Goal: Information Seeking & Learning: Learn about a topic

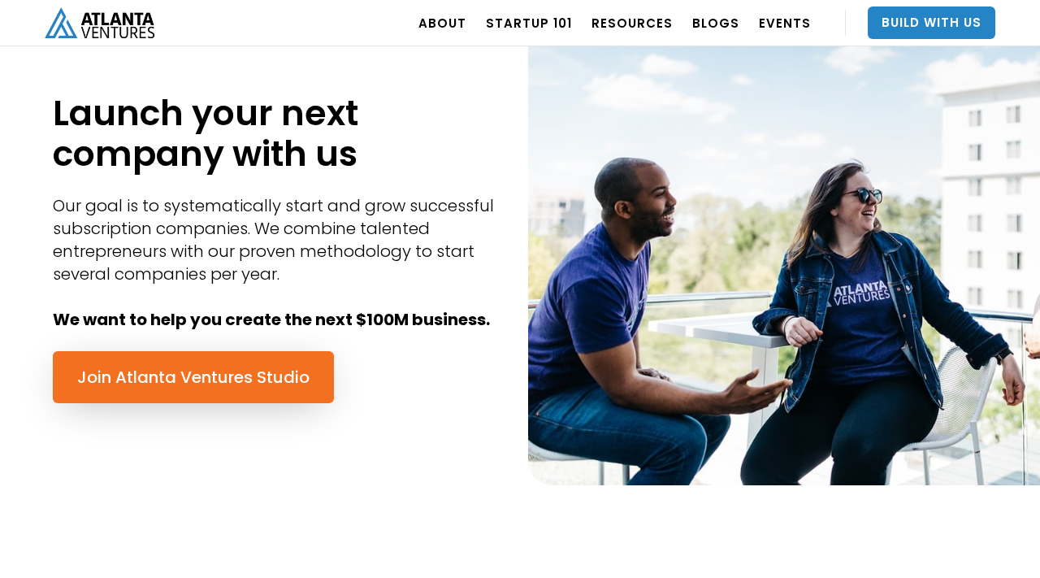
scroll to position [747, 0]
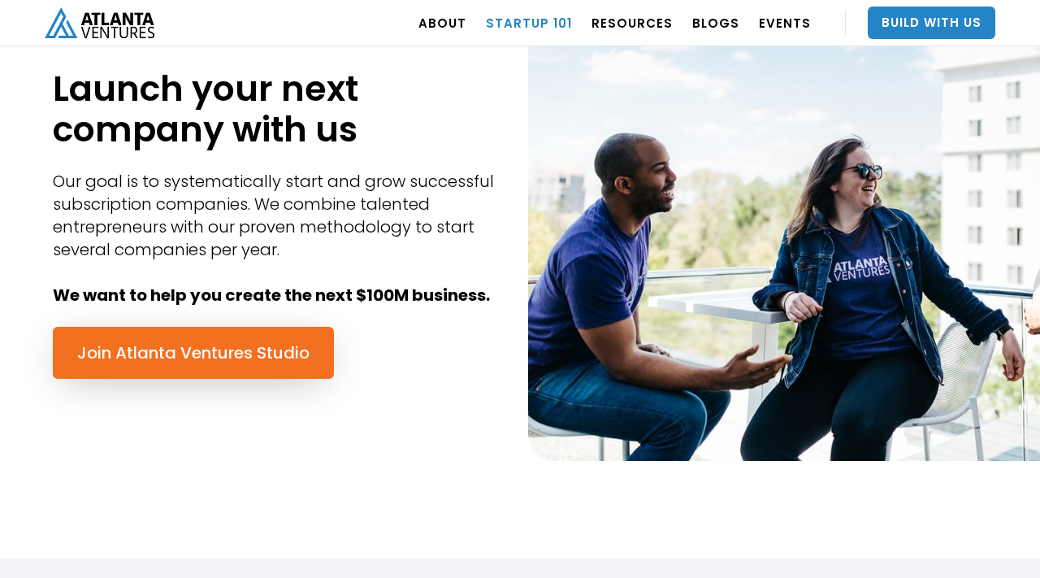
click at [544, 24] on link "Startup 101" at bounding box center [529, 23] width 86 height 46
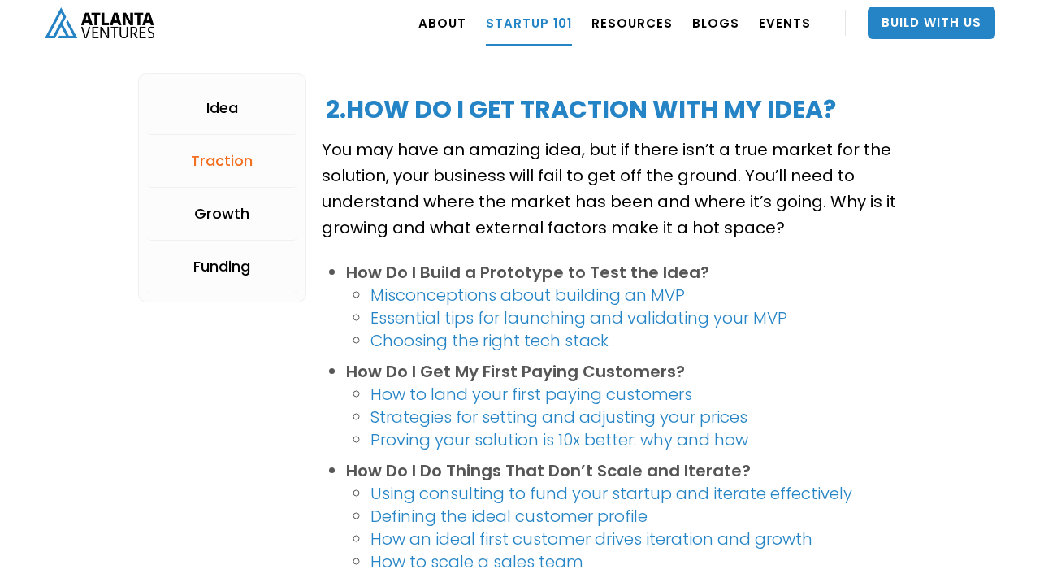
scroll to position [1650, 0]
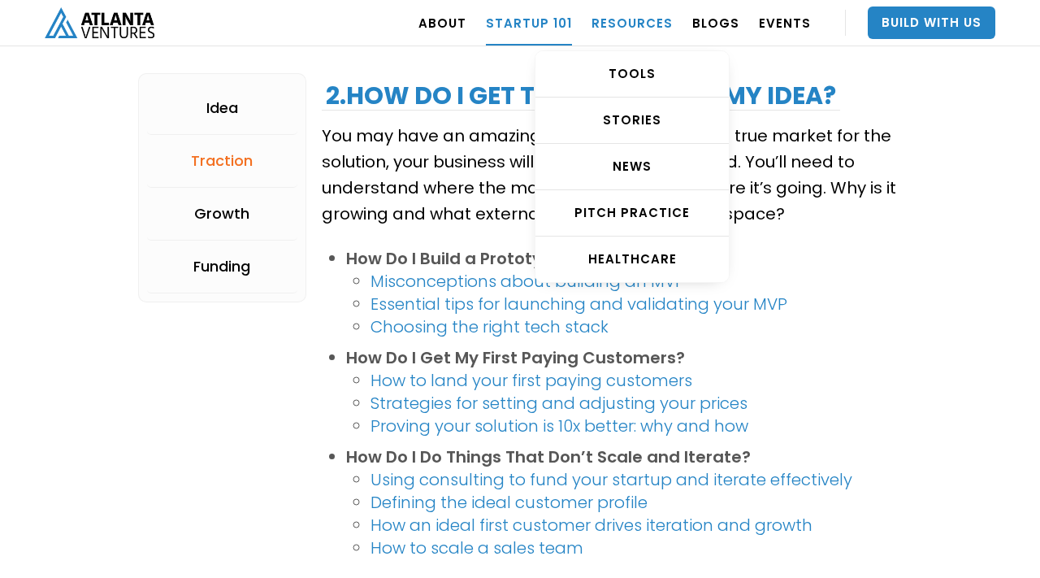
click at [626, 24] on link "RESOURCES" at bounding box center [632, 23] width 81 height 46
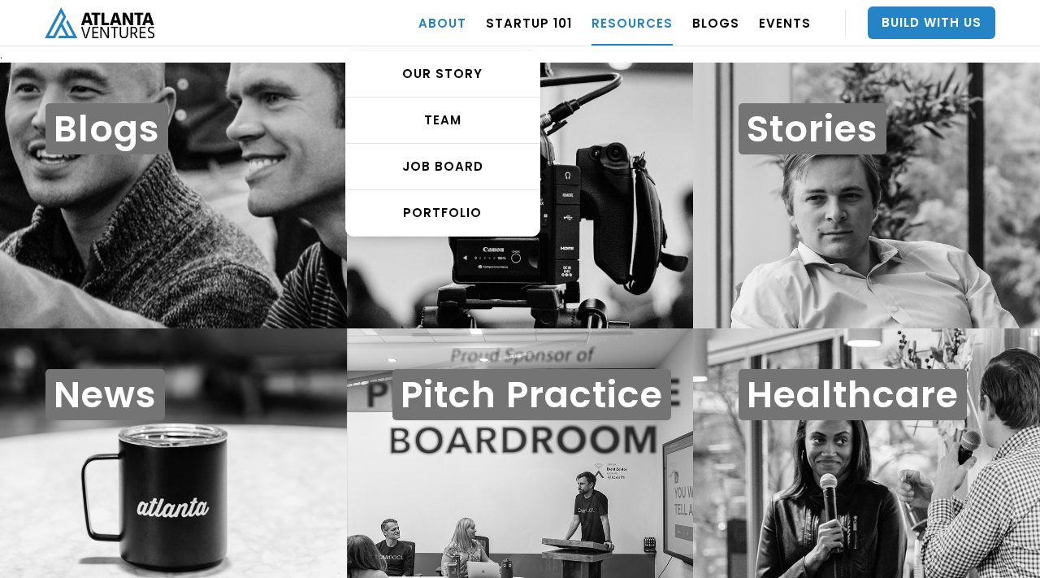
click at [462, 26] on link "ABOUT" at bounding box center [442, 23] width 48 height 46
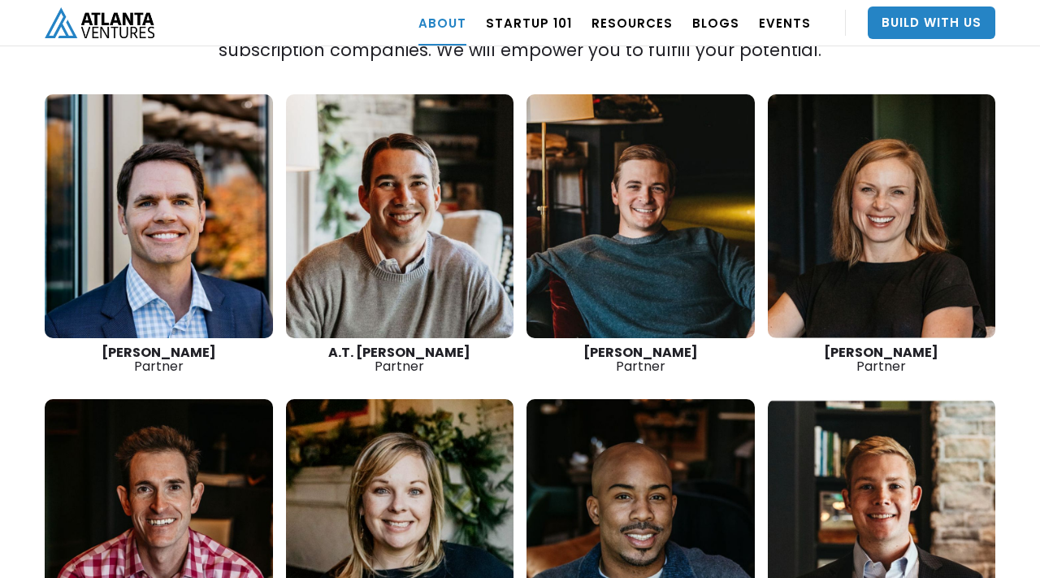
scroll to position [2334, 0]
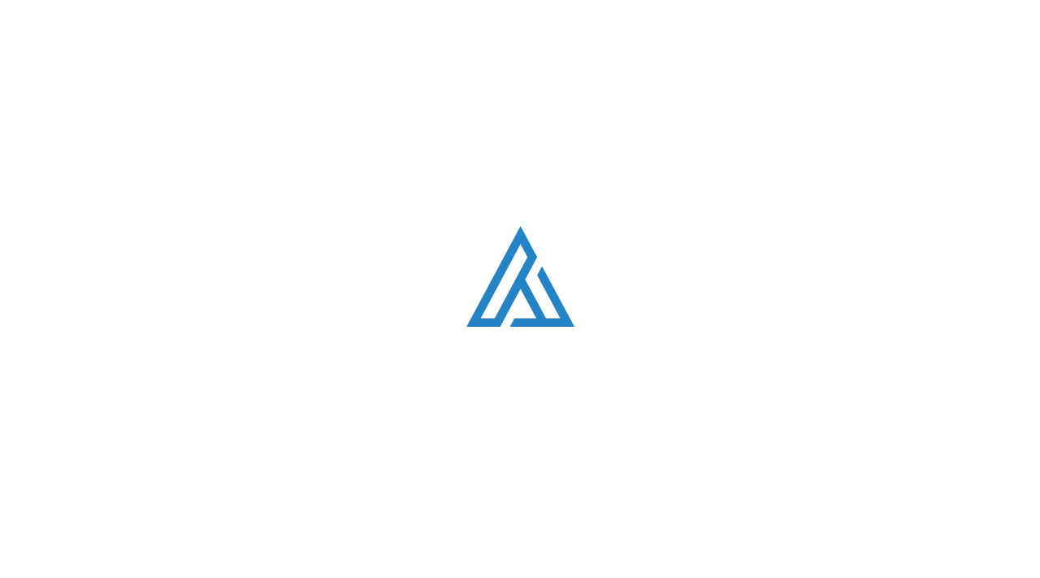
scroll to position [1650, 0]
